Goal: Check status: Check status

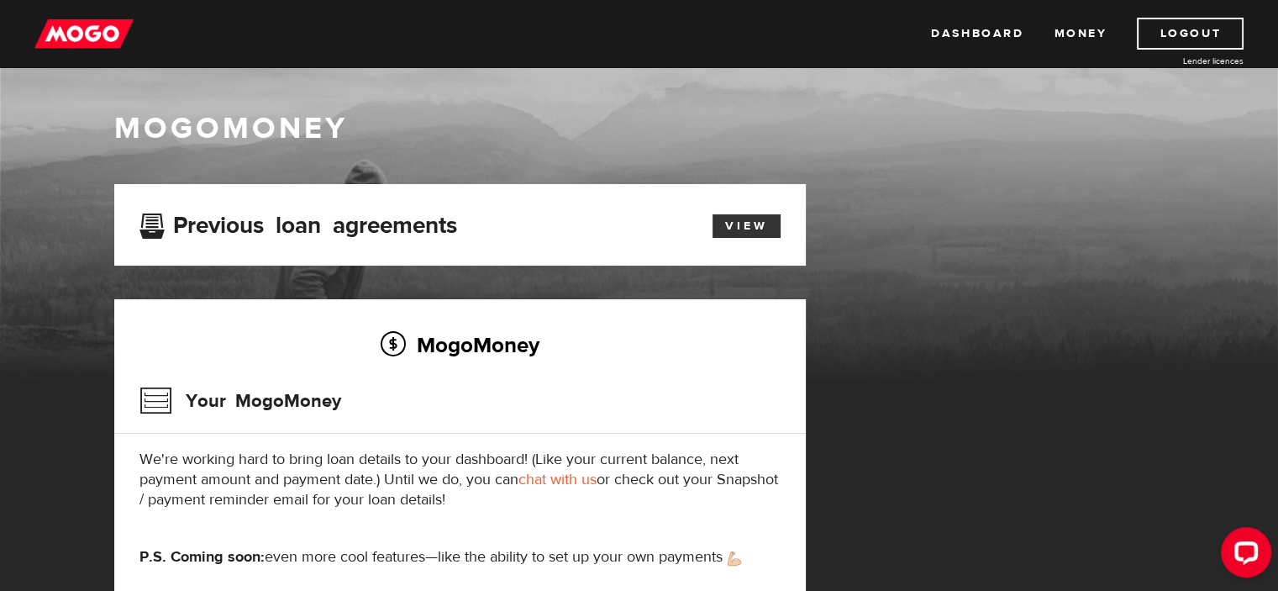
click at [740, 222] on link "View" at bounding box center [747, 226] width 68 height 24
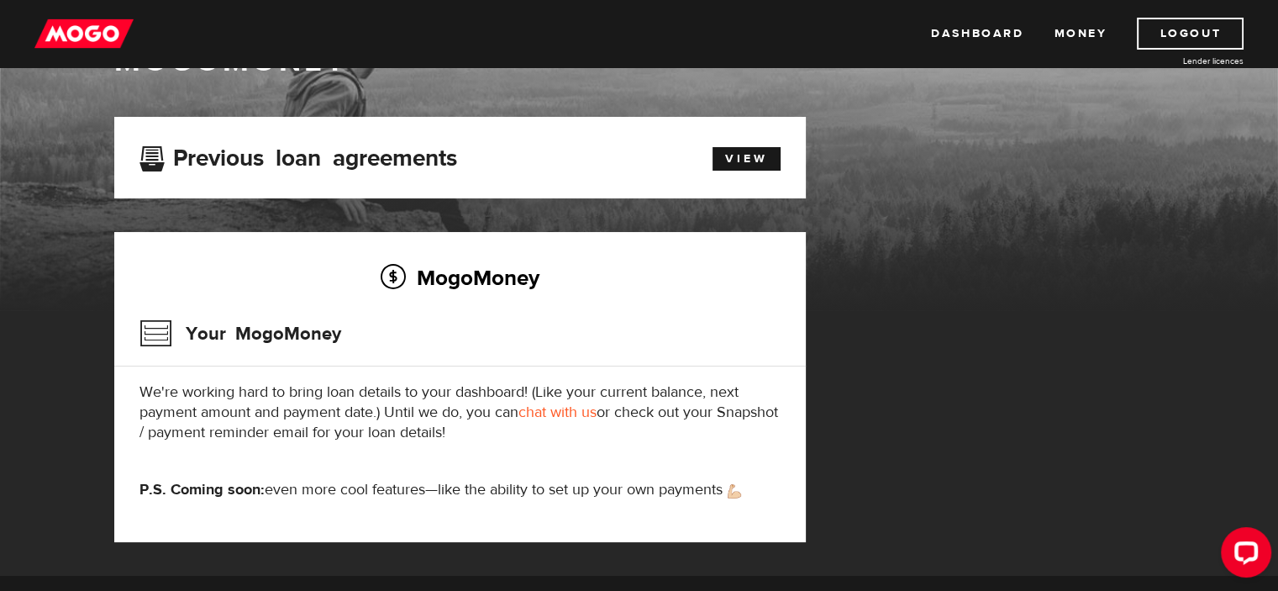
scroll to position [84, 0]
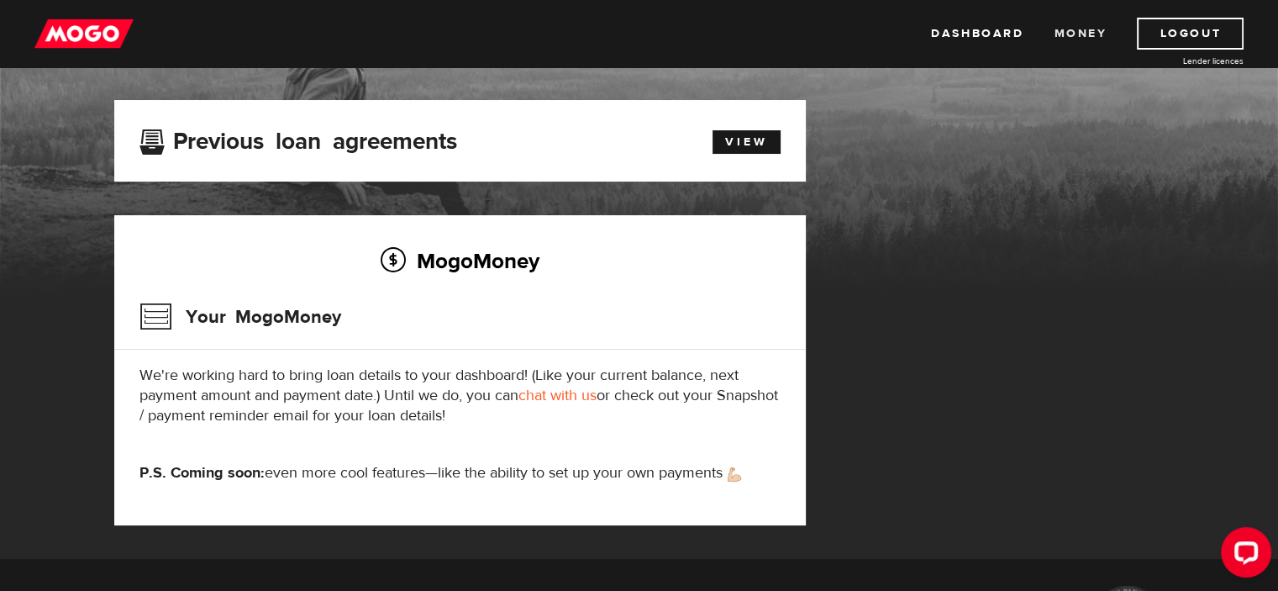
click at [1076, 31] on link "Money" at bounding box center [1080, 34] width 53 height 32
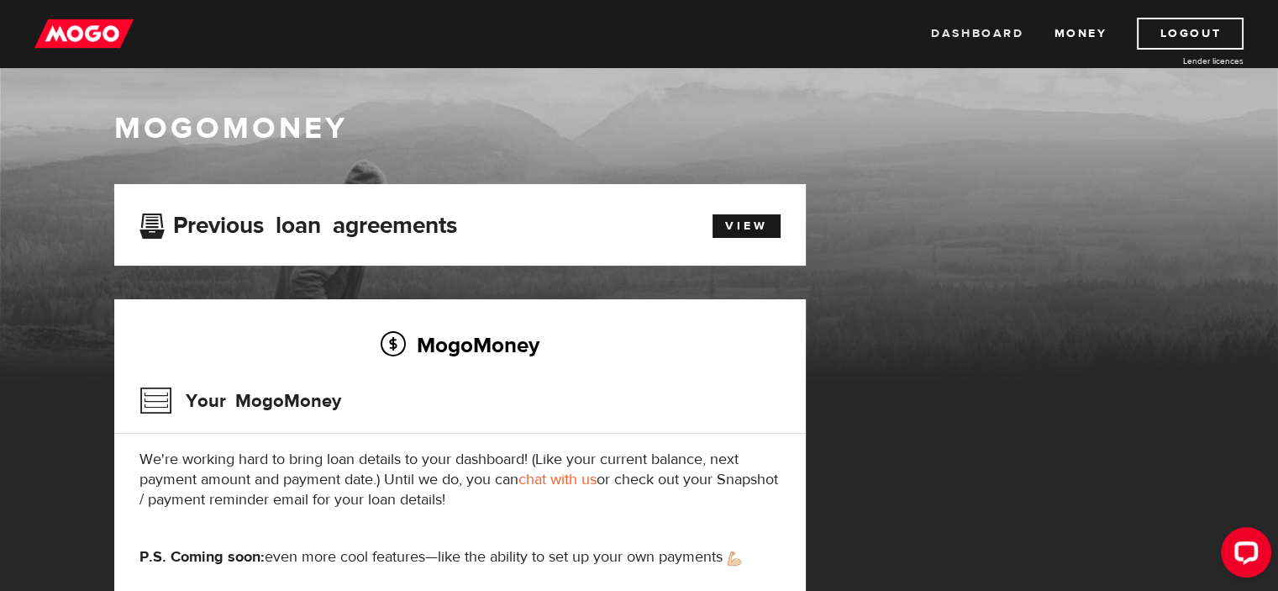
click at [967, 29] on link "Dashboard" at bounding box center [977, 34] width 92 height 32
click at [735, 226] on link "View" at bounding box center [747, 226] width 68 height 24
click at [983, 29] on link "Dashboard" at bounding box center [977, 34] width 92 height 32
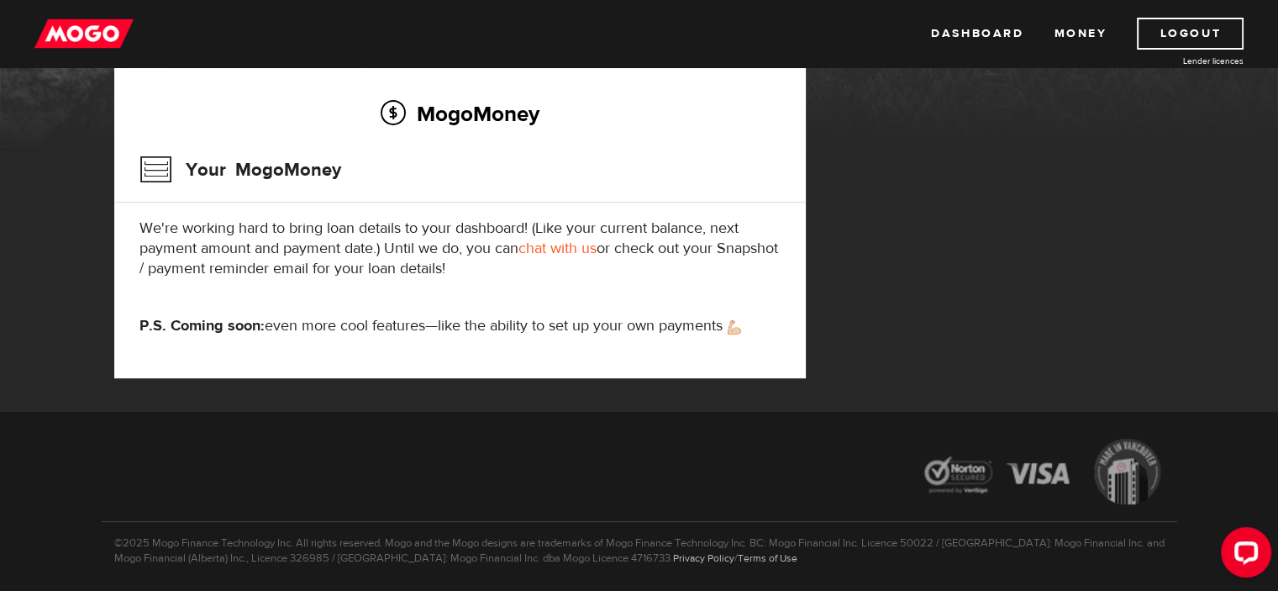
scroll to position [252, 0]
